Goal: Information Seeking & Learning: Learn about a topic

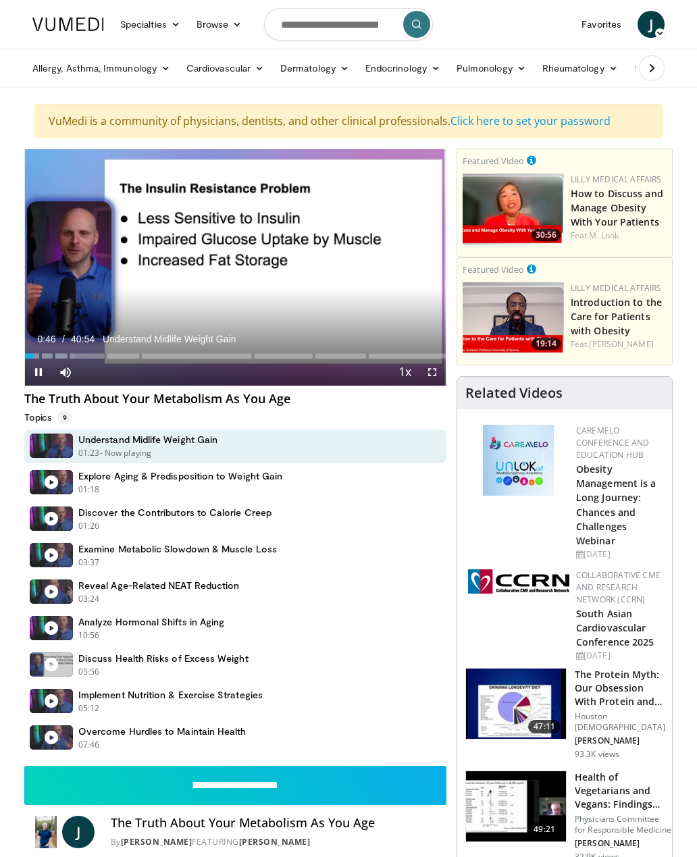
click at [349, 271] on icon "Video Player" at bounding box center [348, 267] width 38 height 38
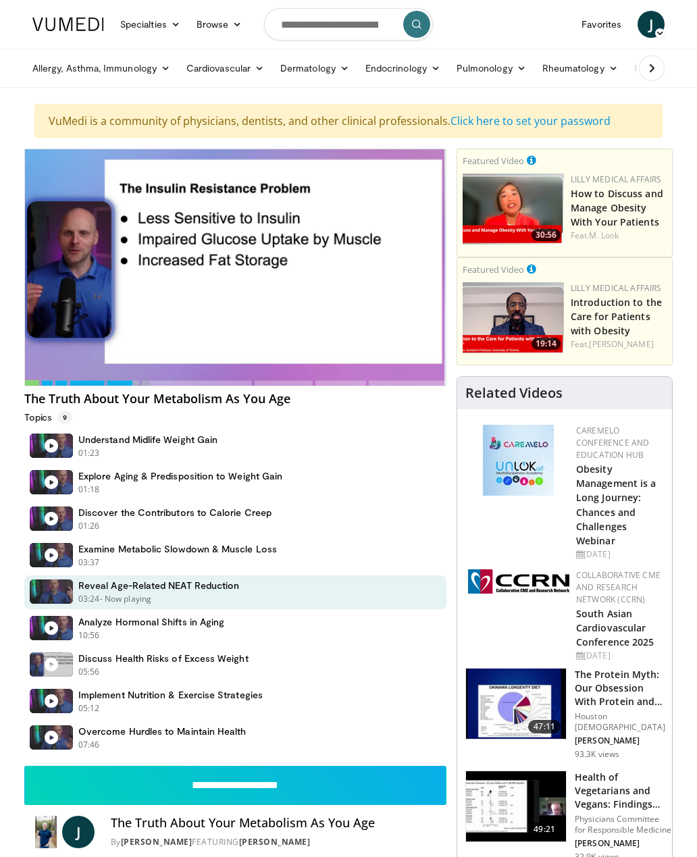
click at [403, 452] on div "Understand Midlife Weight Gain 01:23 - Now playing - Paused" at bounding box center [235, 446] width 422 height 34
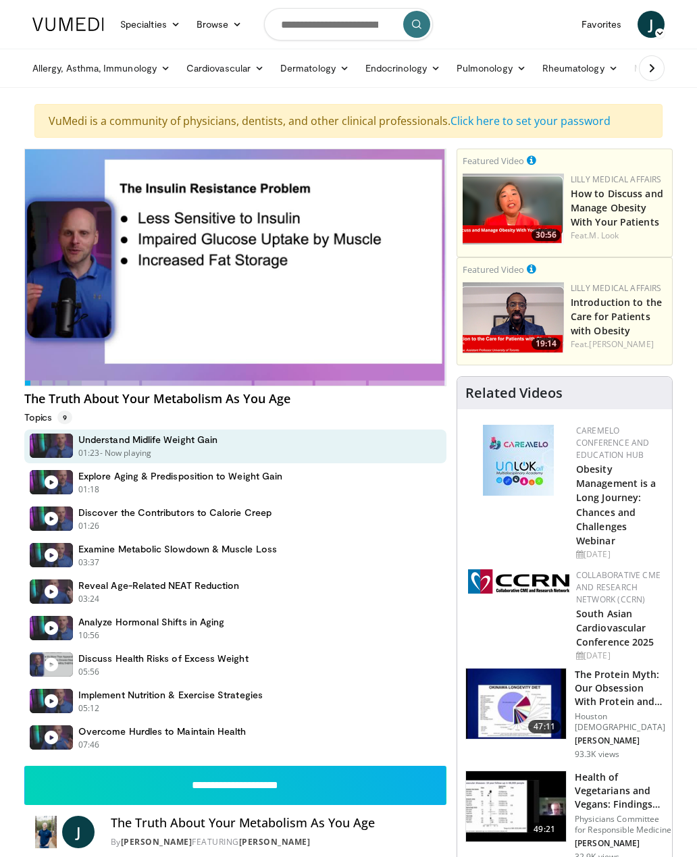
click at [58, 589] on figure at bounding box center [51, 591] width 43 height 24
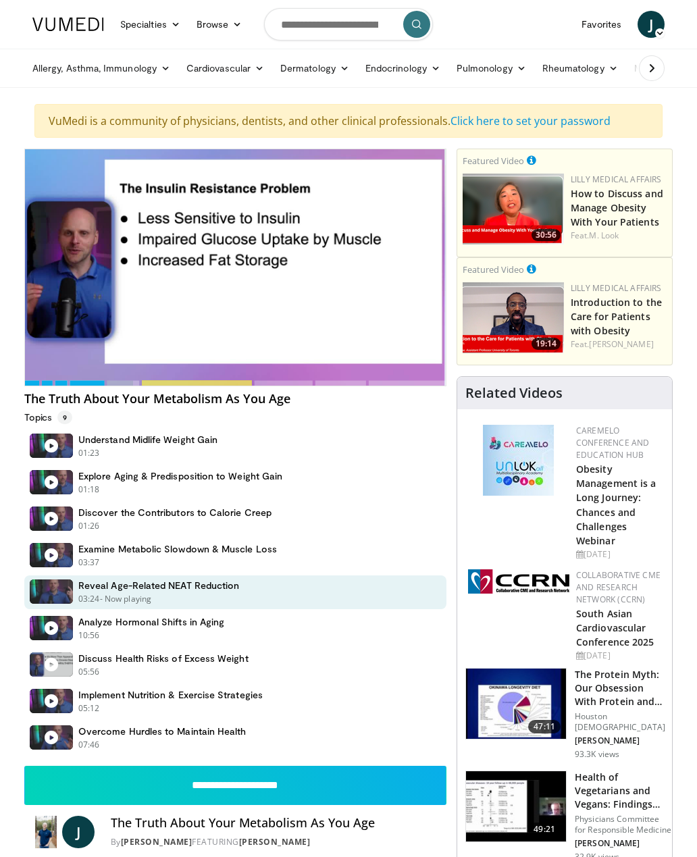
click at [60, 634] on figure at bounding box center [51, 628] width 43 height 24
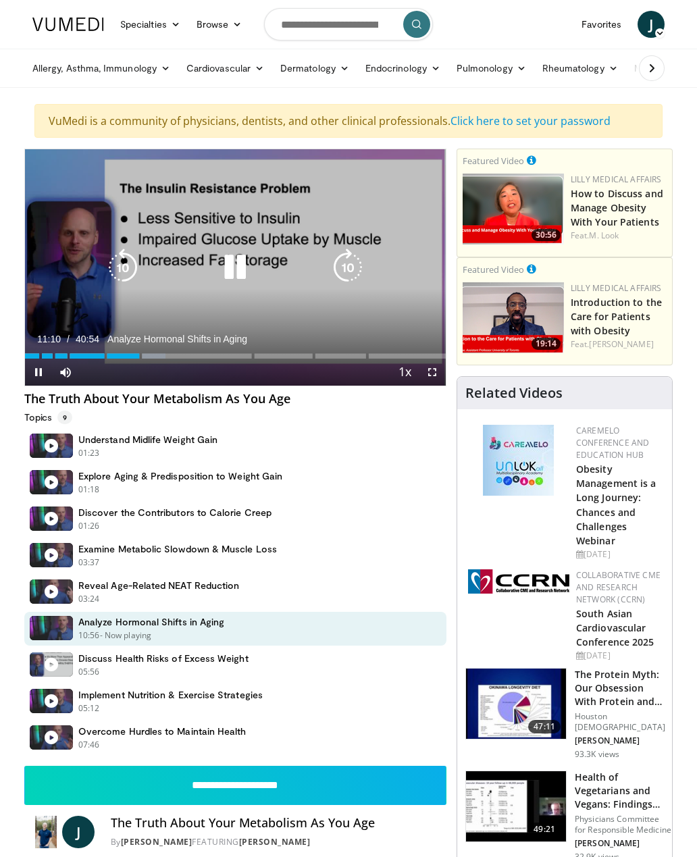
click at [242, 265] on icon "Video Player" at bounding box center [235, 267] width 38 height 38
click at [239, 266] on icon "Video Player" at bounding box center [235, 267] width 38 height 38
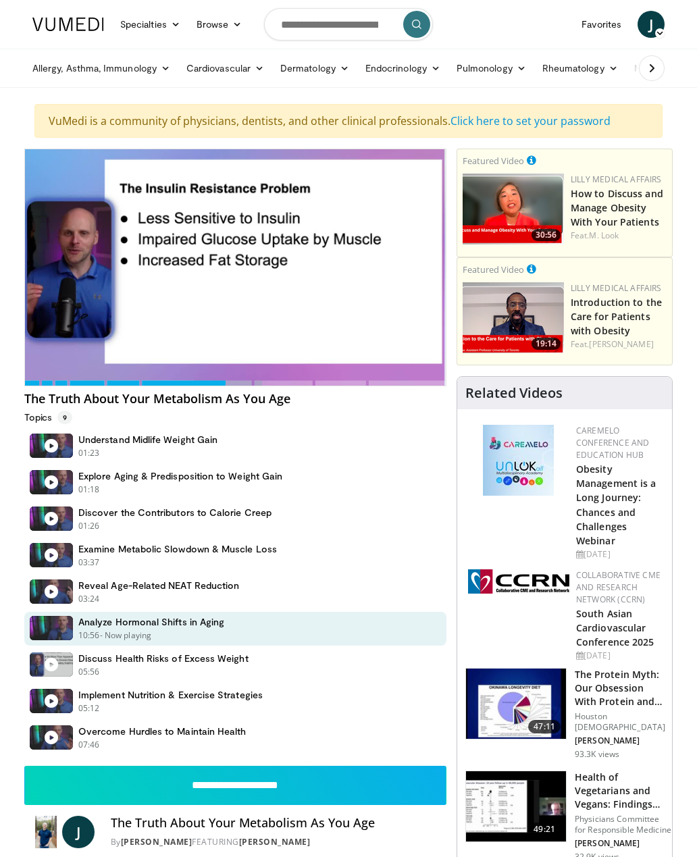
click at [234, 260] on icon "Video Player" at bounding box center [235, 267] width 38 height 38
